Goal: Task Accomplishment & Management: Use online tool/utility

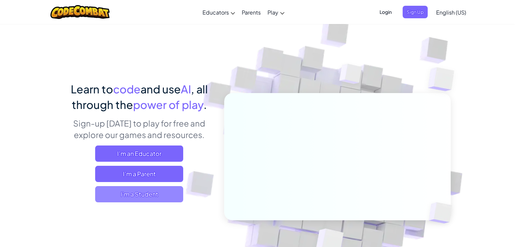
click at [153, 192] on span "I'm a Student" at bounding box center [139, 194] width 88 height 16
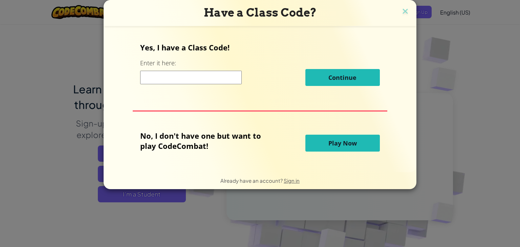
click at [337, 139] on span "Play Now" at bounding box center [343, 143] width 28 height 8
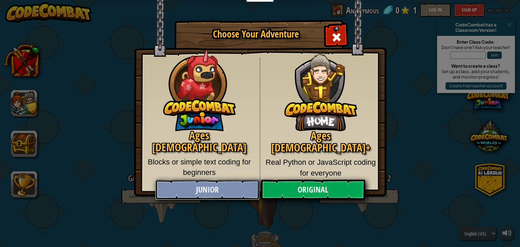
click at [234, 190] on link "Junior" at bounding box center [207, 190] width 104 height 20
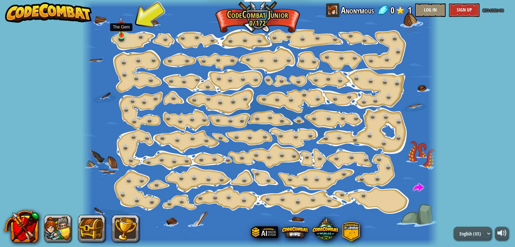
click at [120, 36] on img at bounding box center [121, 26] width 9 height 20
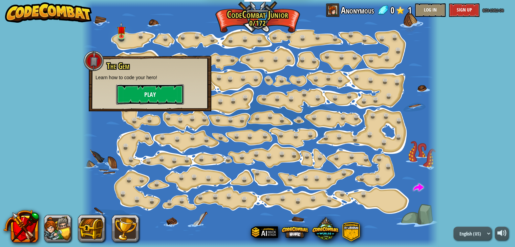
click at [141, 93] on button "Play" at bounding box center [150, 94] width 68 height 20
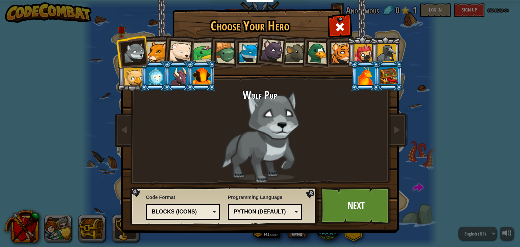
click at [207, 214] on div "Blocks (Icons)" at bounding box center [181, 212] width 59 height 8
click at [256, 116] on div "Wolf Pup" at bounding box center [260, 135] width 254 height 93
click at [151, 51] on div at bounding box center [157, 52] width 21 height 21
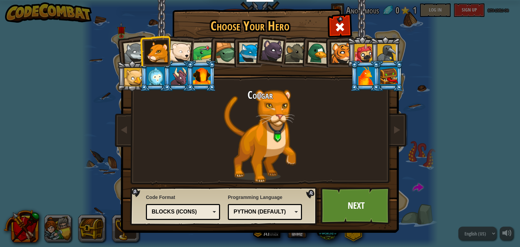
click at [138, 59] on div at bounding box center [134, 53] width 22 height 22
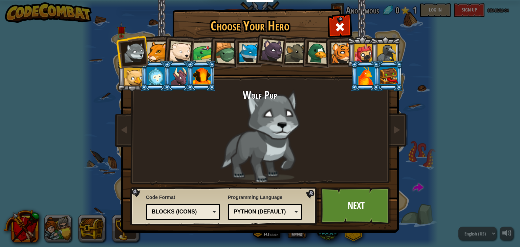
click at [247, 51] on div at bounding box center [249, 53] width 21 height 21
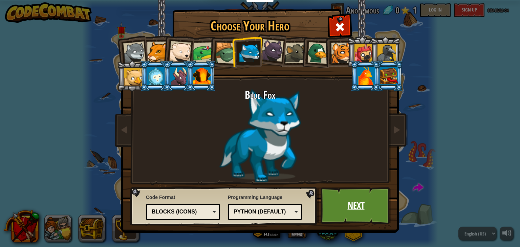
click at [360, 204] on link "Next" at bounding box center [356, 205] width 71 height 37
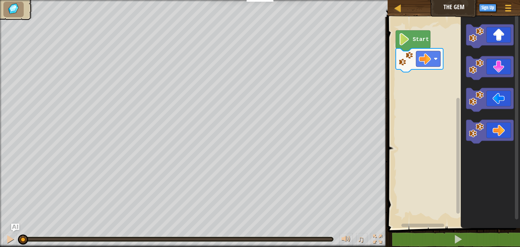
click at [418, 39] on text "Start" at bounding box center [421, 40] width 16 height 6
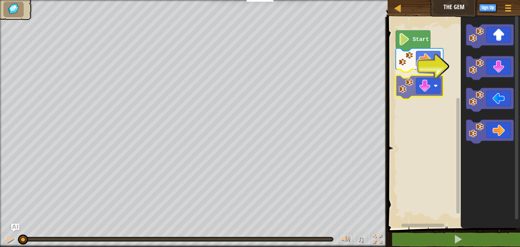
click at [424, 88] on div "Start" at bounding box center [453, 121] width 134 height 215
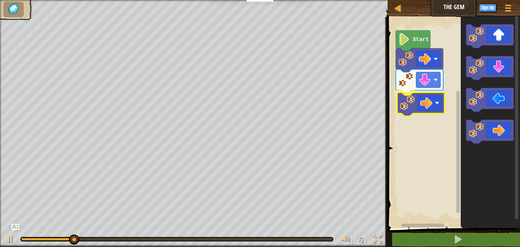
click at [418, 106] on div "Start" at bounding box center [453, 121] width 134 height 215
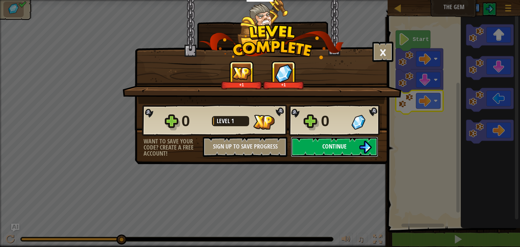
click at [329, 143] on span "Continue" at bounding box center [334, 146] width 24 height 8
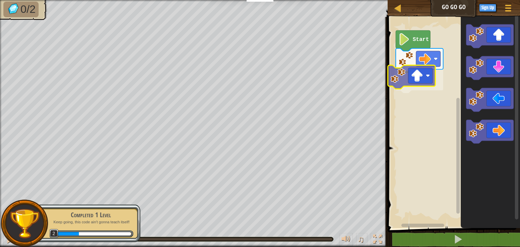
click at [417, 82] on div "Start" at bounding box center [453, 121] width 134 height 215
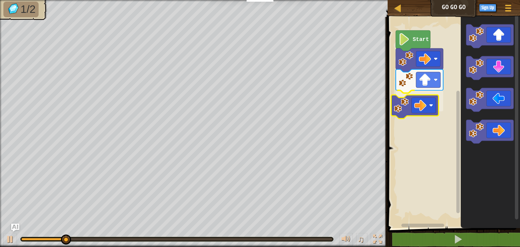
click at [405, 103] on div "Start" at bounding box center [453, 121] width 134 height 215
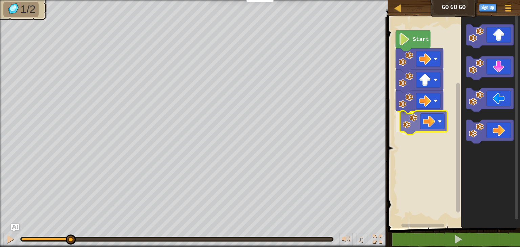
click at [423, 114] on div "Start" at bounding box center [453, 121] width 134 height 215
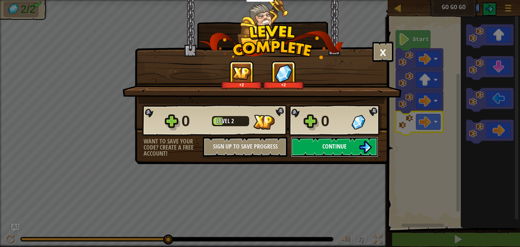
click at [322, 142] on span "Continue" at bounding box center [334, 146] width 24 height 8
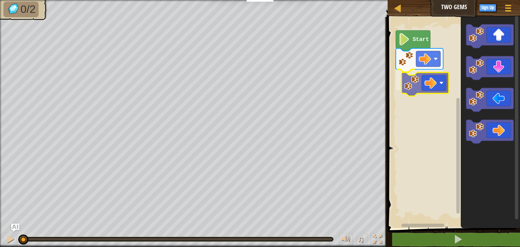
click at [410, 81] on div "Start" at bounding box center [453, 121] width 134 height 215
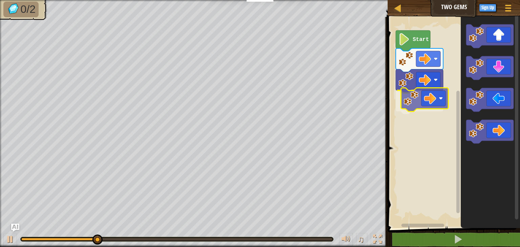
click at [411, 106] on div "Start" at bounding box center [453, 121] width 134 height 215
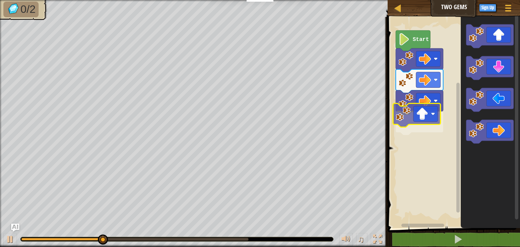
click at [410, 121] on div "Start" at bounding box center [453, 121] width 134 height 215
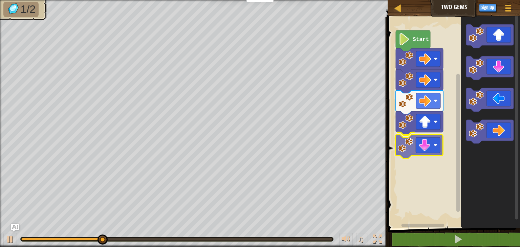
click at [404, 148] on div "Start" at bounding box center [453, 121] width 134 height 215
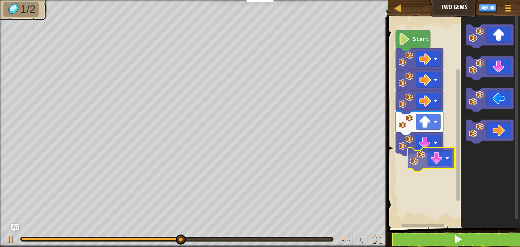
click at [411, 176] on div "Start" at bounding box center [453, 121] width 134 height 215
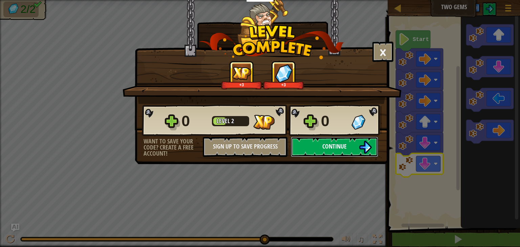
click at [313, 148] on button "Continue" at bounding box center [334, 147] width 87 height 20
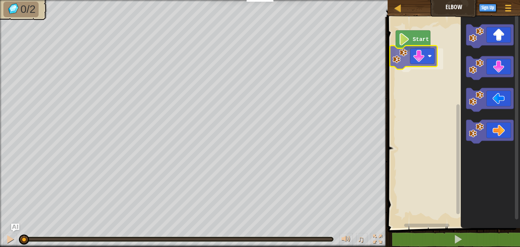
click at [403, 63] on div "Start" at bounding box center [453, 121] width 134 height 215
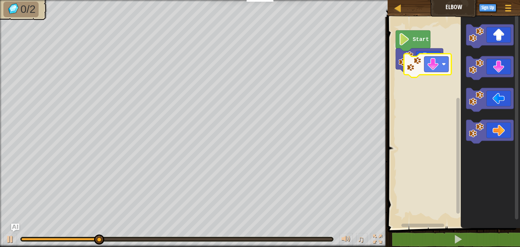
click at [421, 64] on div "Start" at bounding box center [453, 121] width 134 height 215
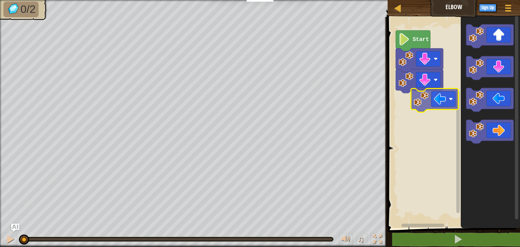
click at [421, 100] on div "Start" at bounding box center [453, 121] width 134 height 215
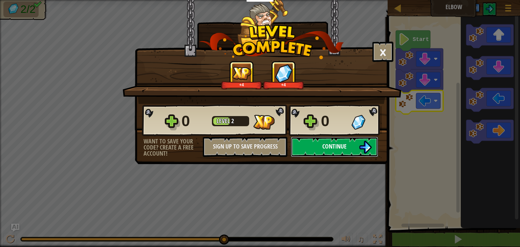
click at [322, 149] on button "Continue" at bounding box center [334, 147] width 87 height 20
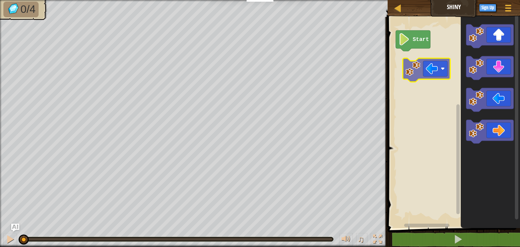
click at [415, 64] on div "Start" at bounding box center [453, 121] width 134 height 215
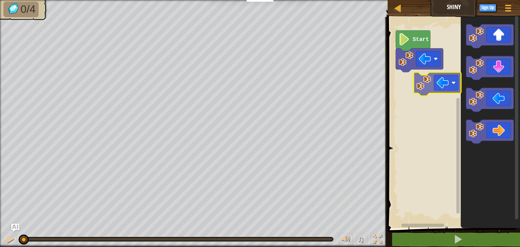
click at [413, 81] on div "Start" at bounding box center [453, 121] width 134 height 215
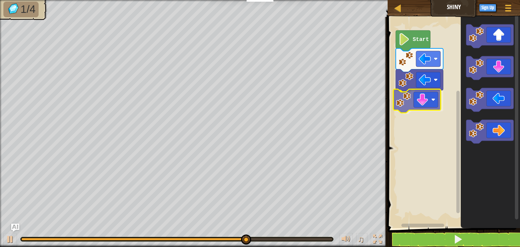
click at [408, 106] on div "Start" at bounding box center [453, 121] width 134 height 215
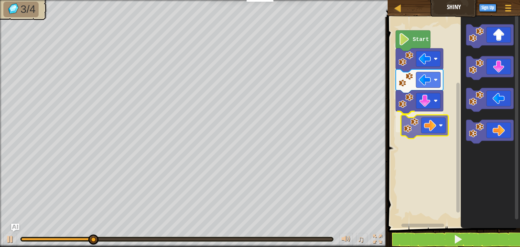
click at [408, 122] on div "Start" at bounding box center [453, 121] width 134 height 215
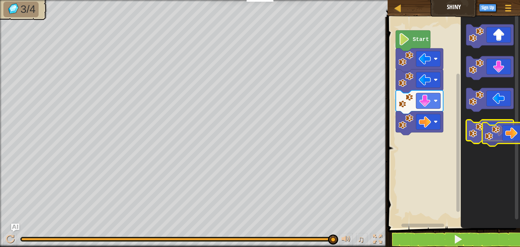
click at [496, 142] on g "Blockly Workspace" at bounding box center [489, 83] width 47 height 119
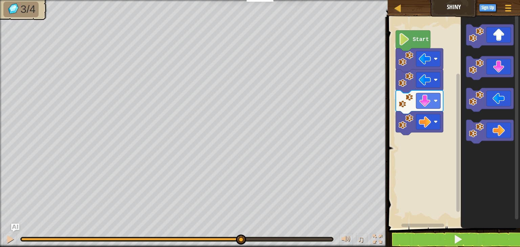
drag, startPoint x: 335, startPoint y: 240, endPoint x: 240, endPoint y: 248, distance: 95.9
click at [240, 0] on html "Educators Create Free Account School & District Solutions Teacher Toolkit Previ…" at bounding box center [260, 0] width 520 height 0
click at [410, 118] on image "Blockly Workspace" at bounding box center [406, 121] width 15 height 15
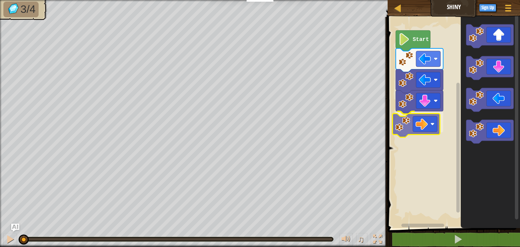
click at [412, 124] on div "Start" at bounding box center [453, 121] width 134 height 215
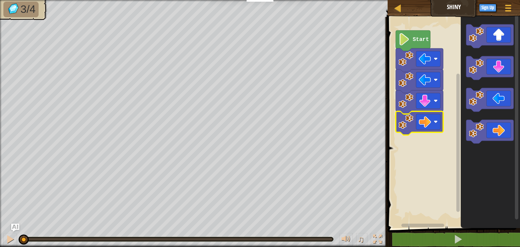
click at [408, 36] on image "Blockly Workspace" at bounding box center [405, 39] width 12 height 12
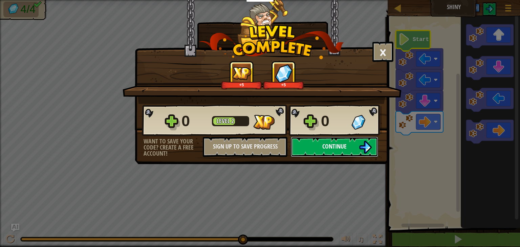
click at [312, 150] on button "Continue" at bounding box center [334, 147] width 87 height 20
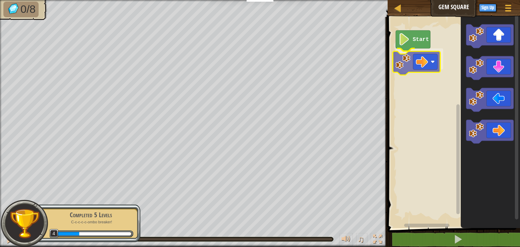
click at [402, 58] on div "Start" at bounding box center [453, 121] width 134 height 215
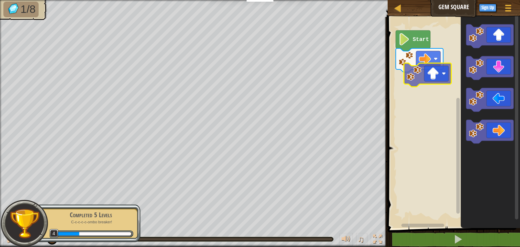
click at [413, 88] on div "Start" at bounding box center [453, 121] width 134 height 215
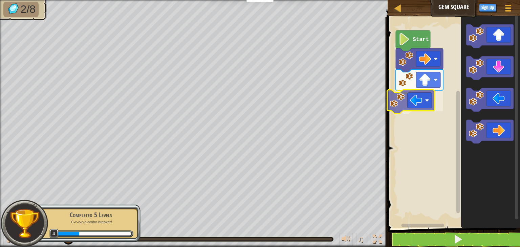
click at [401, 100] on div "Start" at bounding box center [453, 121] width 134 height 215
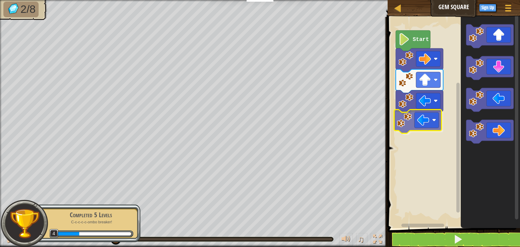
click at [408, 116] on div "Start" at bounding box center [453, 121] width 134 height 215
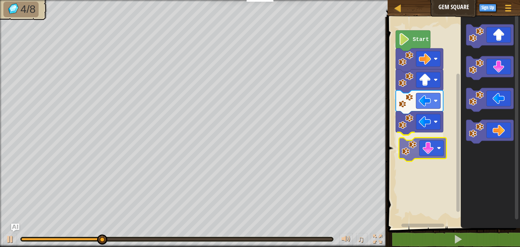
click at [409, 144] on div "Start" at bounding box center [453, 121] width 134 height 215
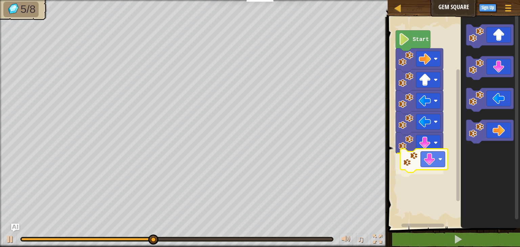
click at [411, 169] on div "Start" at bounding box center [453, 121] width 134 height 215
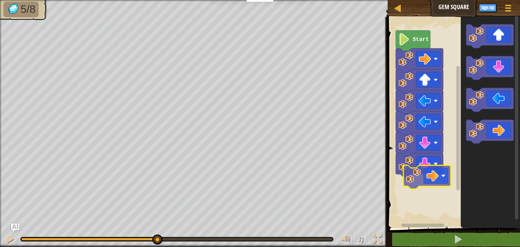
click at [411, 179] on div "Start" at bounding box center [453, 121] width 134 height 215
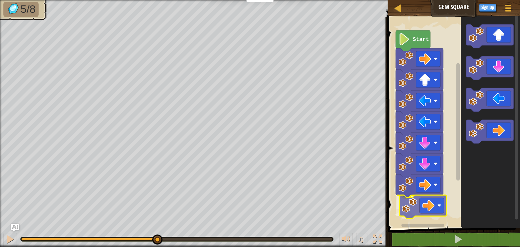
click at [404, 208] on div "Start" at bounding box center [453, 121] width 134 height 215
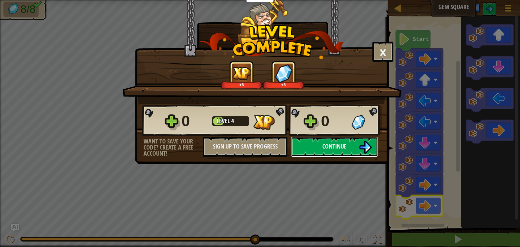
click at [333, 150] on span "Continue" at bounding box center [334, 146] width 24 height 8
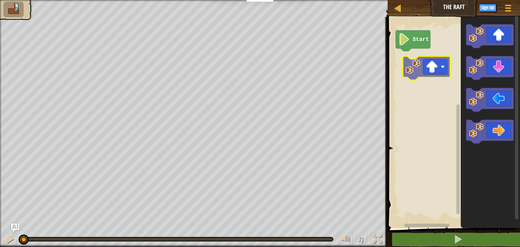
click at [413, 61] on div "Start" at bounding box center [453, 121] width 134 height 215
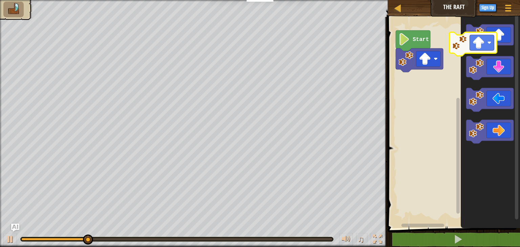
click at [471, 46] on g "Blockly Workspace" at bounding box center [489, 83] width 47 height 119
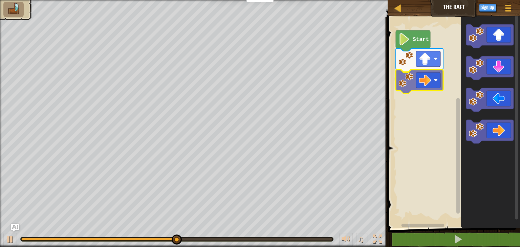
click at [405, 80] on div "Start" at bounding box center [453, 121] width 134 height 215
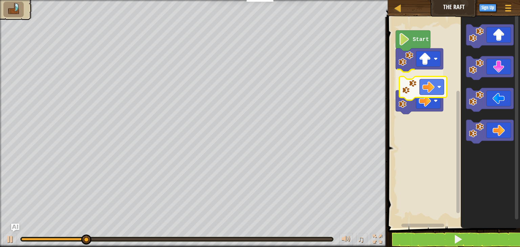
click at [405, 93] on div "Start" at bounding box center [453, 121] width 134 height 215
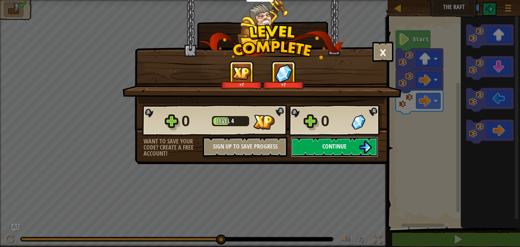
click at [328, 149] on span "Continue" at bounding box center [334, 146] width 24 height 8
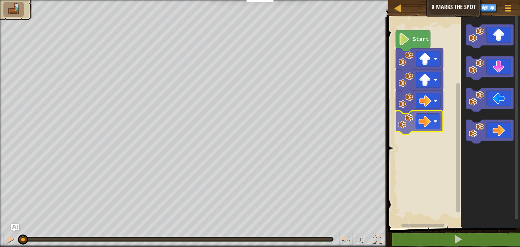
click at [400, 132] on div "Start" at bounding box center [453, 121] width 134 height 215
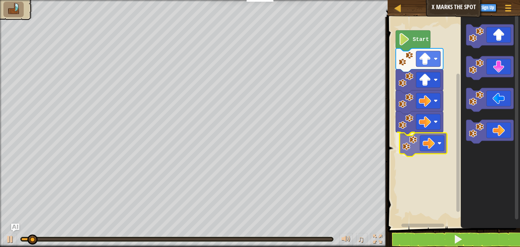
click at [404, 149] on div "Start" at bounding box center [453, 121] width 134 height 215
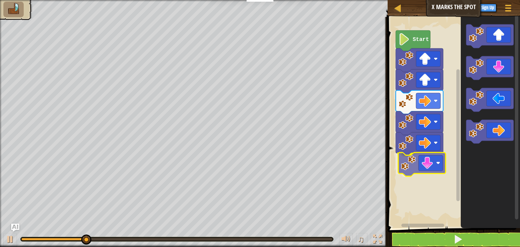
click at [412, 166] on div "Start" at bounding box center [453, 121] width 134 height 215
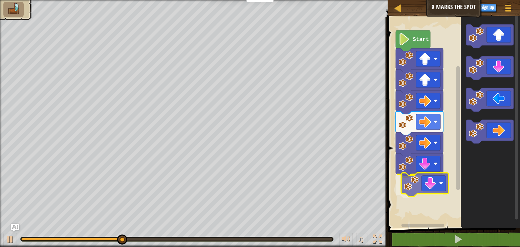
click at [413, 191] on div "Start" at bounding box center [453, 121] width 134 height 215
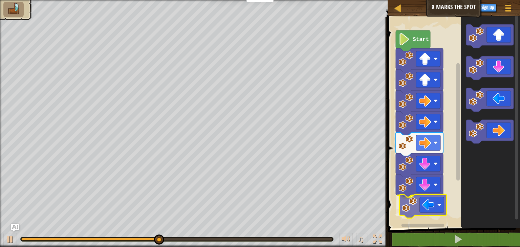
click at [409, 212] on div "Start" at bounding box center [453, 121] width 134 height 215
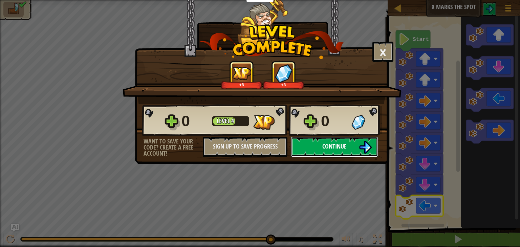
click at [341, 145] on span "Continue" at bounding box center [334, 146] width 24 height 8
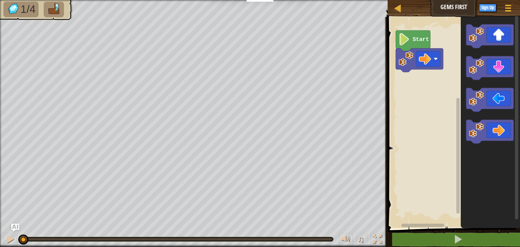
click at [457, 6] on div "Game Menu Sign Up Ask AI" at bounding box center [485, 9] width 63 height 16
click at [504, 6] on div at bounding box center [508, 8] width 9 height 10
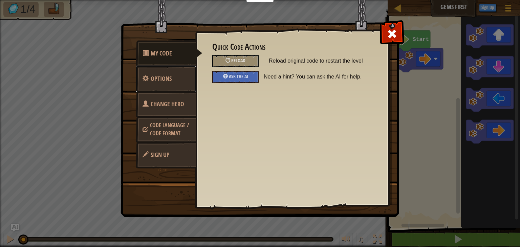
click at [165, 87] on link "Options" at bounding box center [166, 79] width 60 height 26
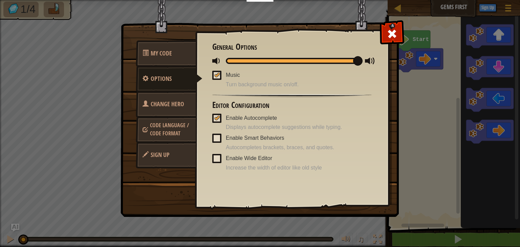
click at [166, 100] on span "Change Hero" at bounding box center [168, 104] width 34 height 8
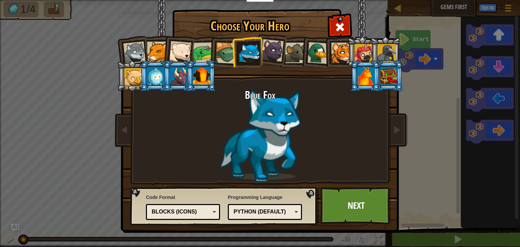
click at [367, 77] on div at bounding box center [366, 76] width 18 height 18
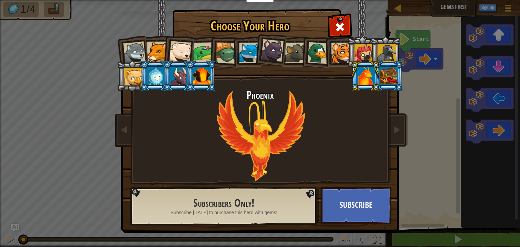
click at [370, 56] on div at bounding box center [364, 53] width 18 height 18
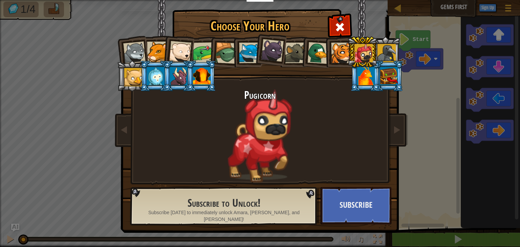
click at [275, 53] on div at bounding box center [272, 50] width 23 height 23
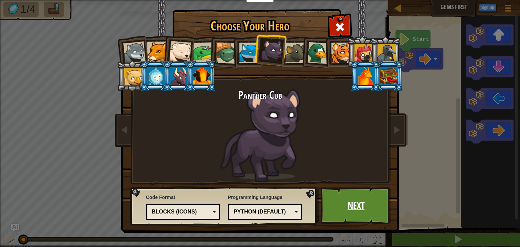
click at [340, 197] on link "Next" at bounding box center [356, 205] width 71 height 37
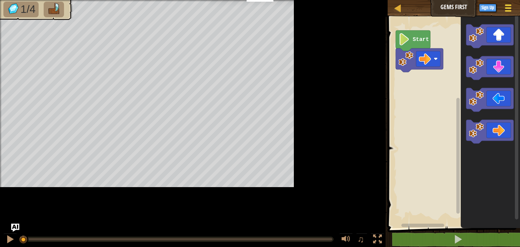
click at [508, 10] on div at bounding box center [508, 8] width 9 height 10
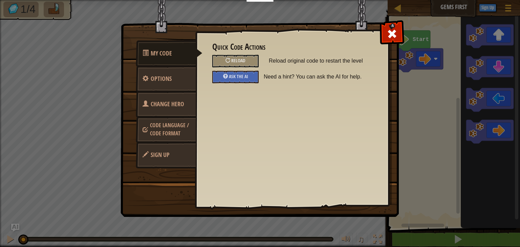
click at [172, 126] on span "Code Language / Code Format" at bounding box center [169, 130] width 39 height 16
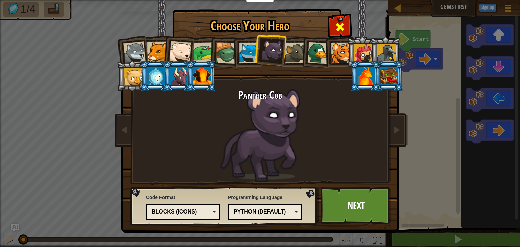
click at [341, 22] on span at bounding box center [340, 27] width 11 height 11
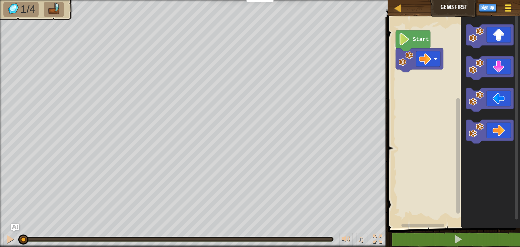
click at [509, 4] on div at bounding box center [508, 8] width 9 height 10
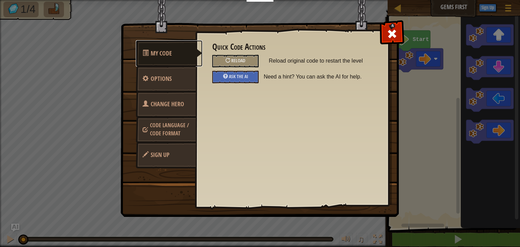
click at [177, 56] on link "My Code" at bounding box center [169, 53] width 67 height 26
click at [177, 82] on link "Options" at bounding box center [166, 79] width 60 height 26
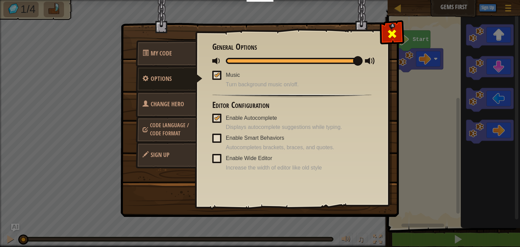
click at [394, 32] on span at bounding box center [392, 33] width 11 height 11
